Goal: Transaction & Acquisition: Purchase product/service

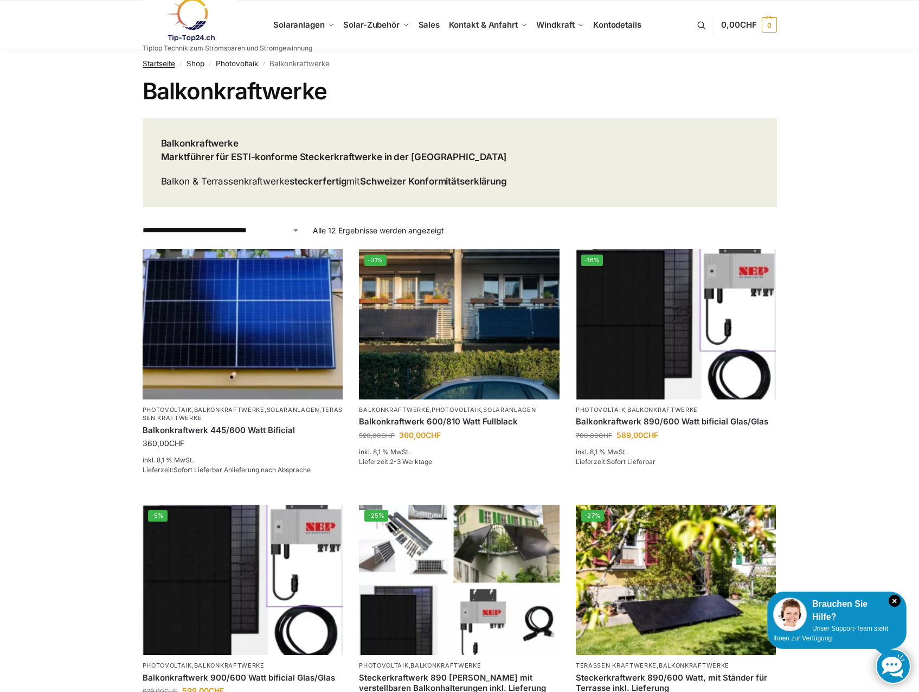
click at [171, 61] on link "Startseite" at bounding box center [159, 63] width 33 height 9
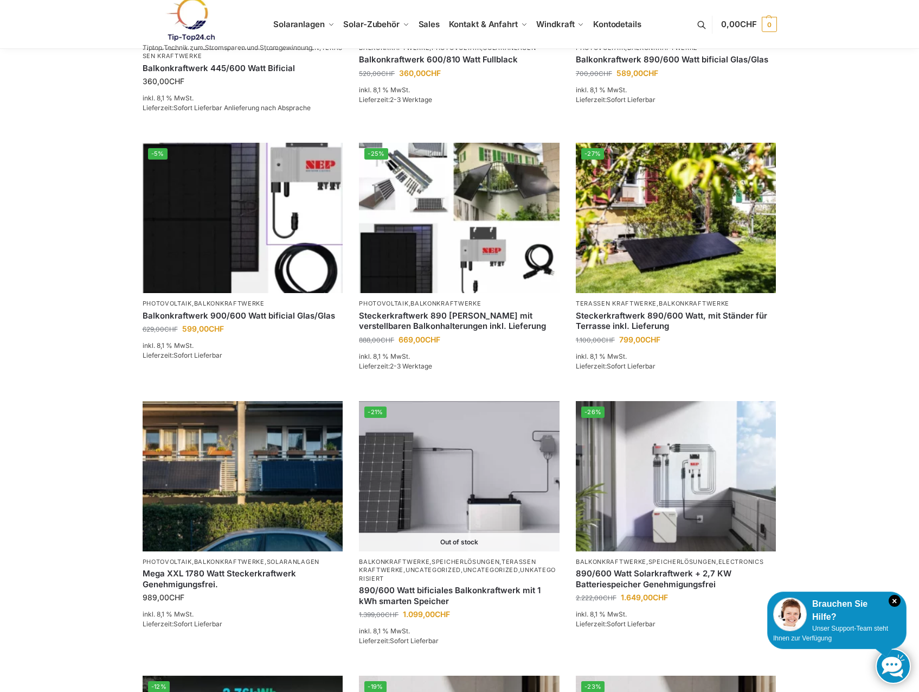
scroll to position [814, 0]
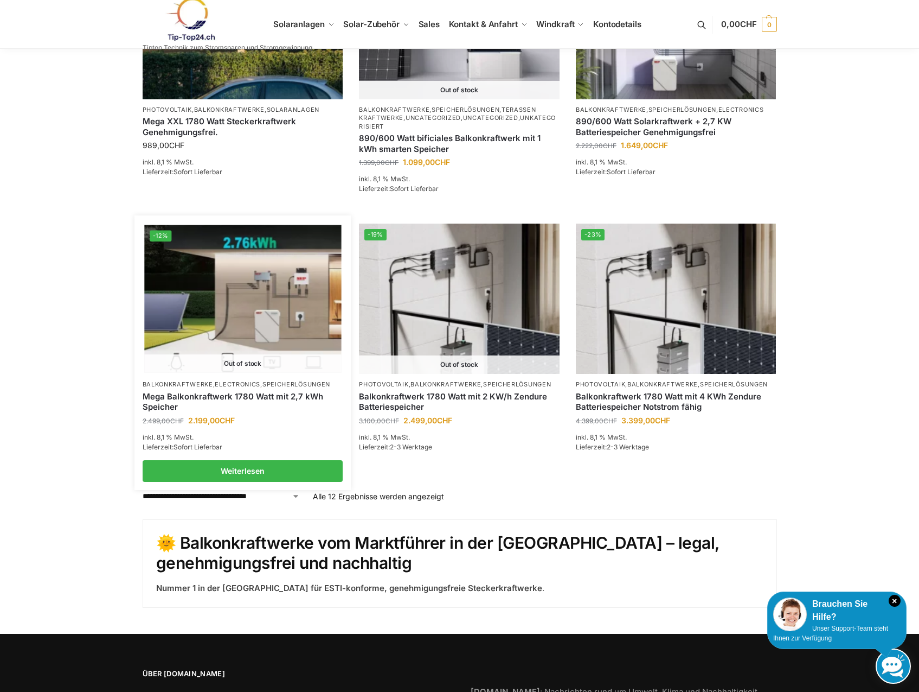
click at [260, 287] on img at bounding box center [242, 299] width 197 height 148
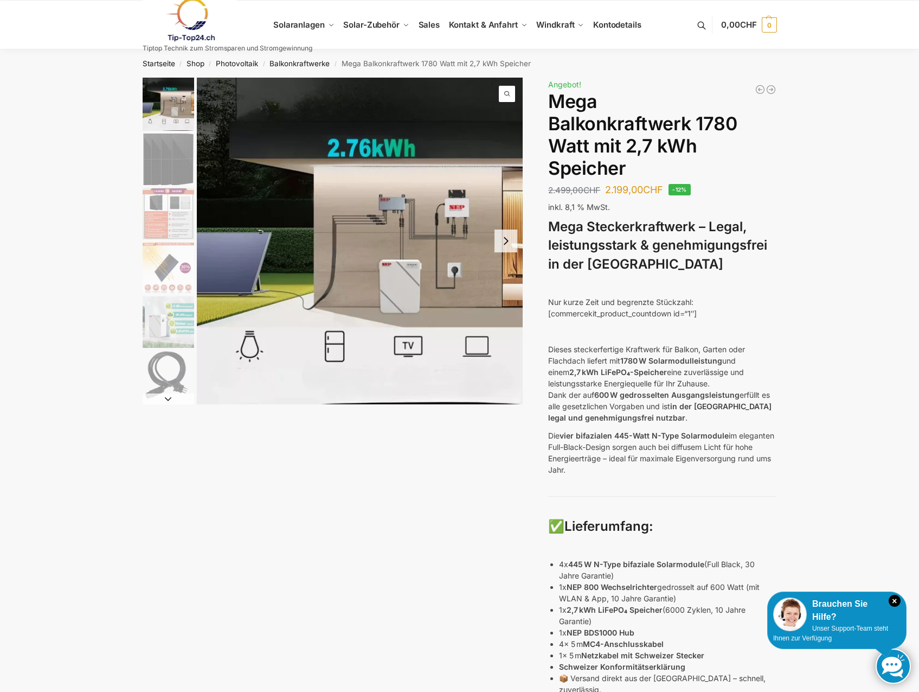
click at [784, 311] on div "Balkonkraftwerk 600/810 Watt Fullblack 520,00 CHF Ursprünglicher Preis war: 520…" at bounding box center [460, 540] width 680 height 925
